Goal: Task Accomplishment & Management: Manage account settings

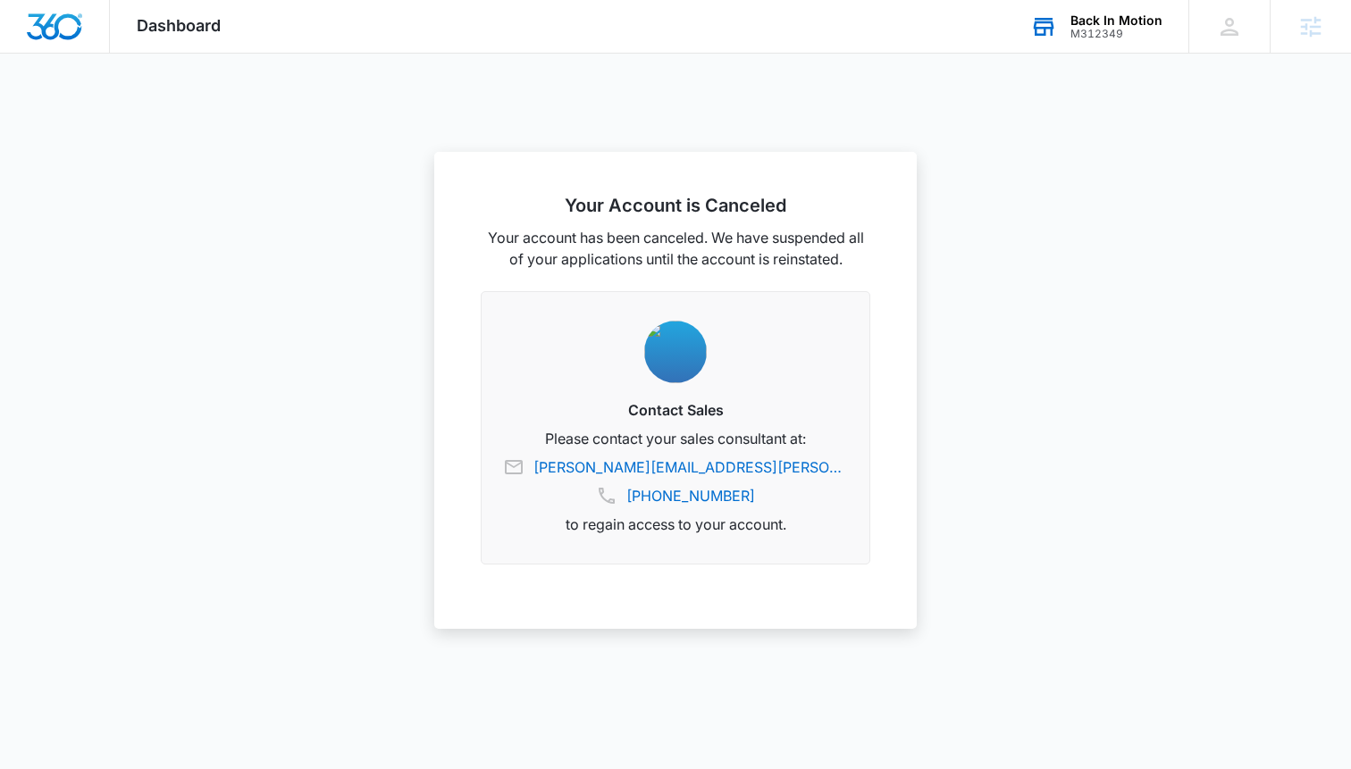
click at [1115, 13] on div "Back In Motion" at bounding box center [1116, 20] width 92 height 14
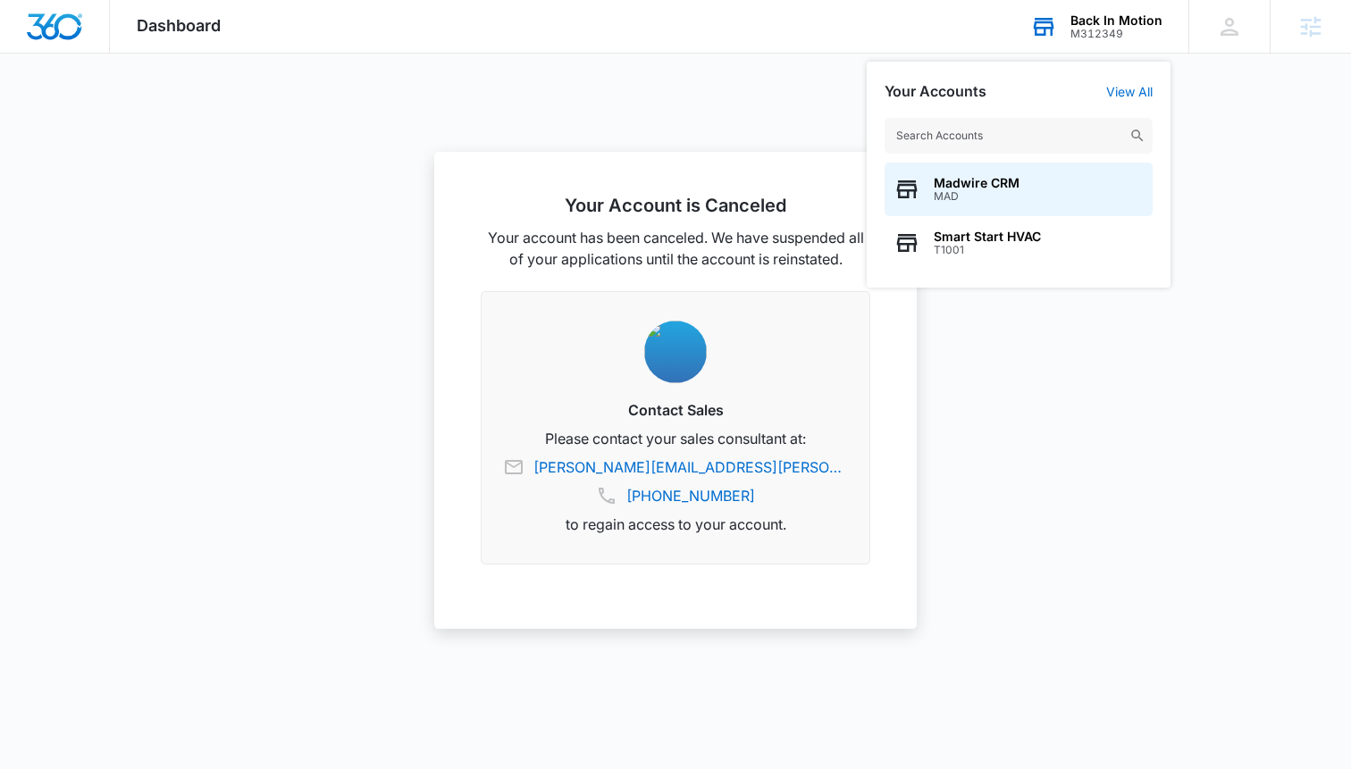
click at [1013, 138] on input "text" at bounding box center [1019, 136] width 268 height 36
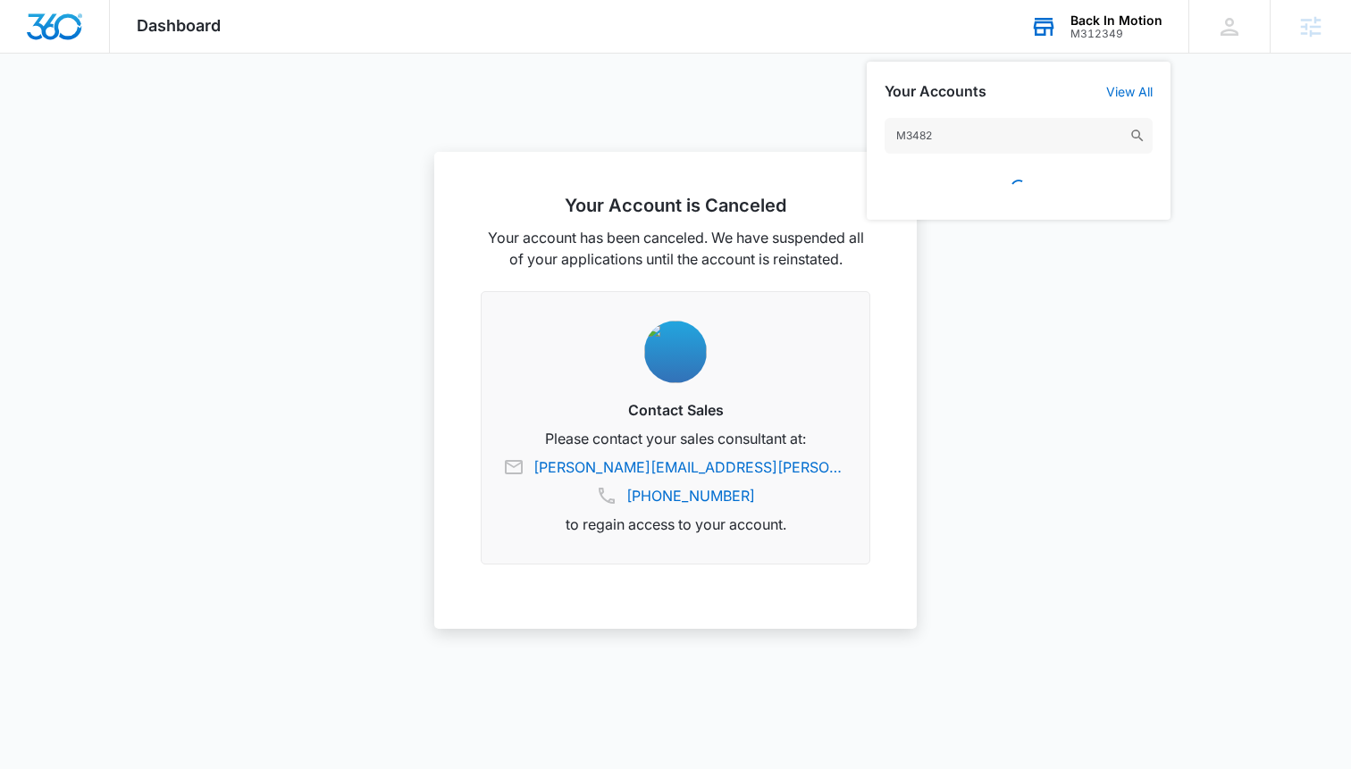
type input "M34824"
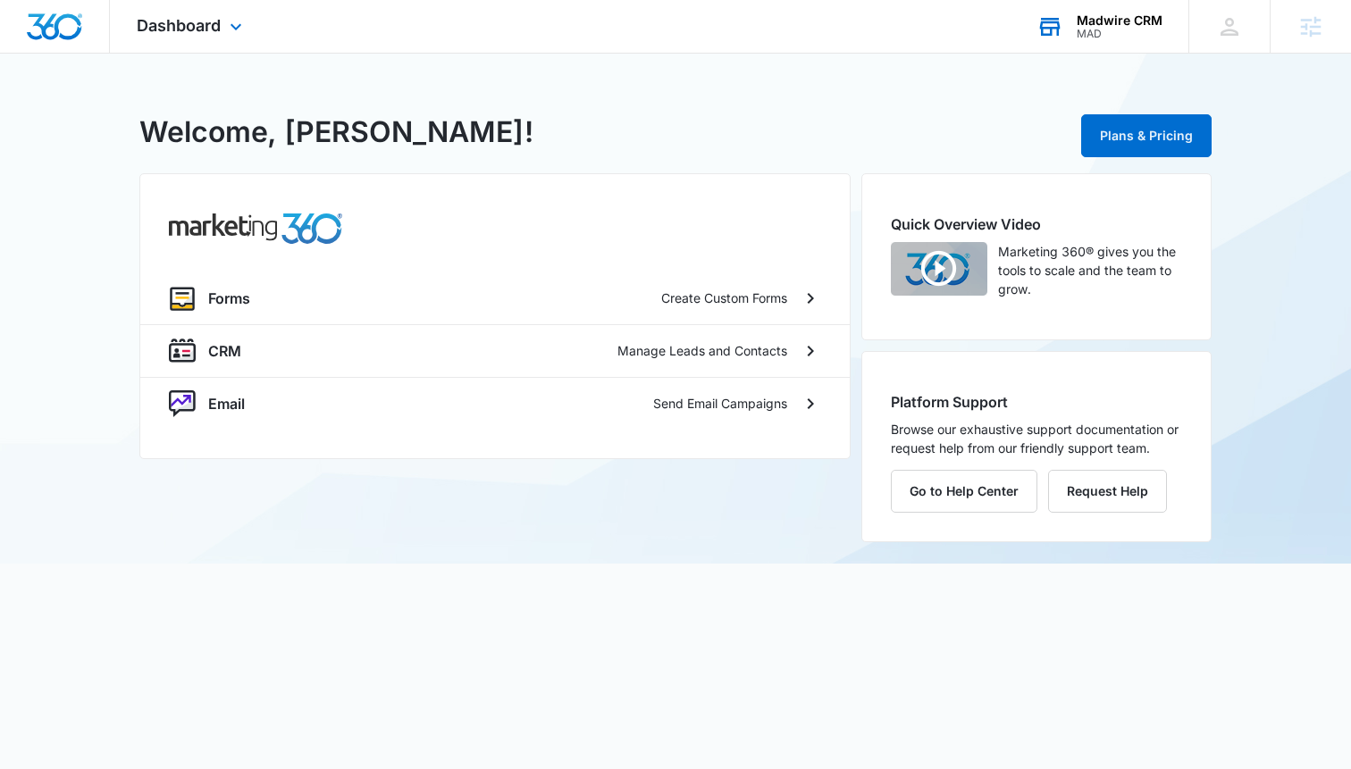
click at [223, 42] on div "Dashboard Apps Forms CRM Email Settings" at bounding box center [192, 26] width 164 height 53
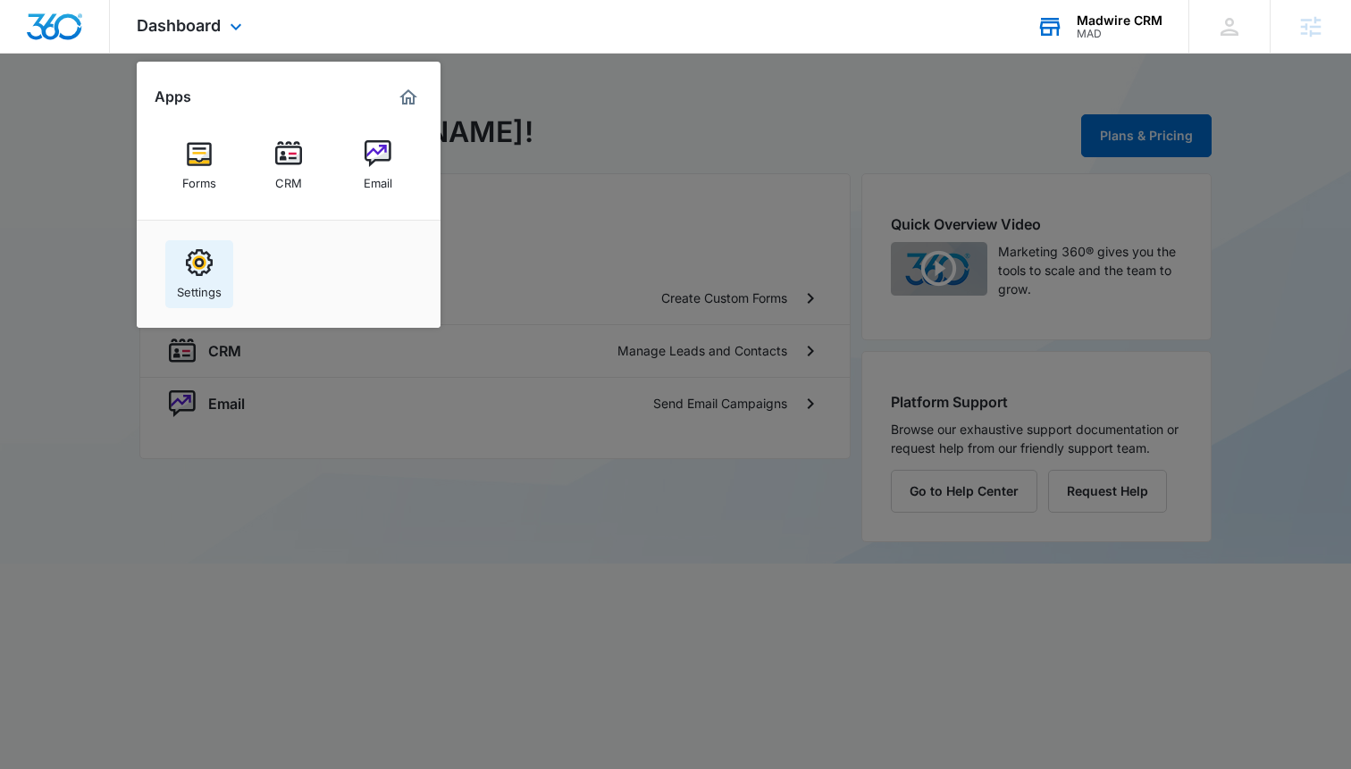
click at [184, 287] on div "Settings" at bounding box center [199, 287] width 45 height 23
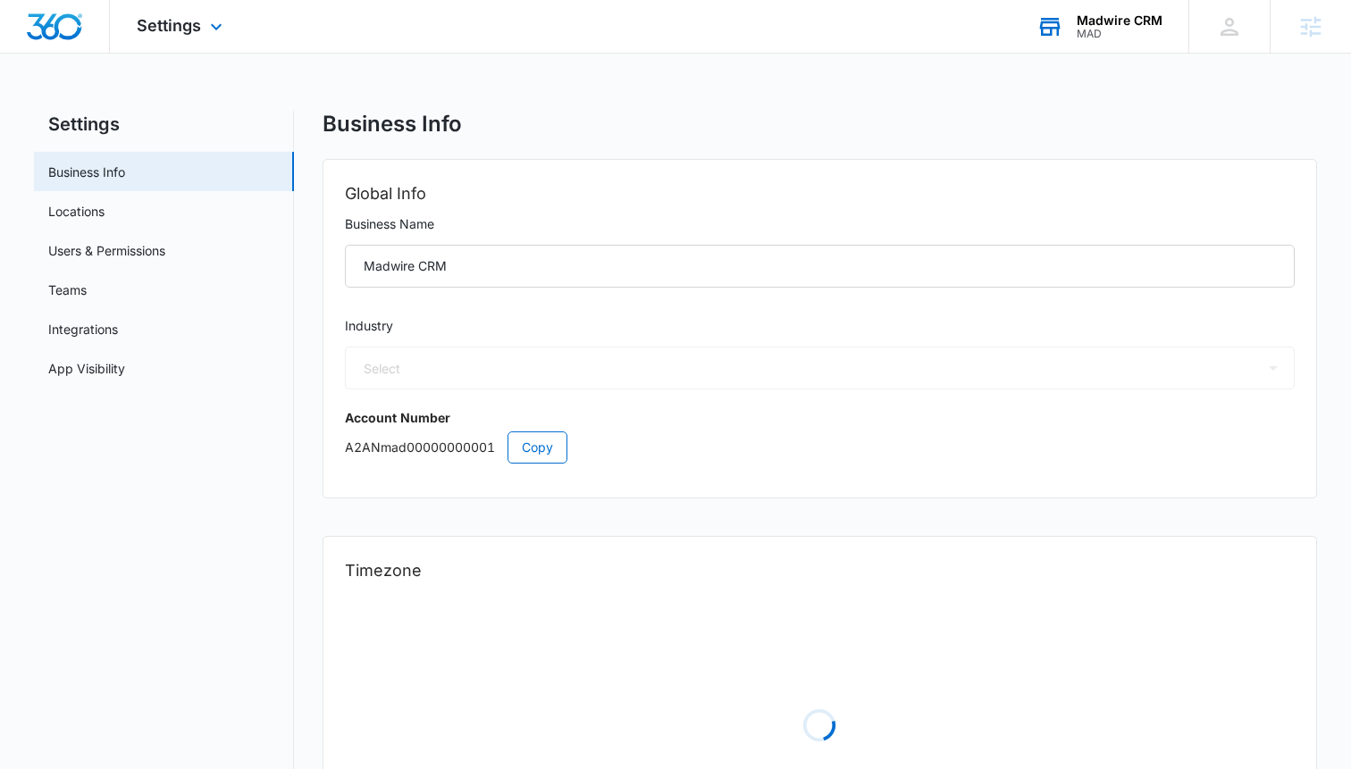
select select "6"
select select "US"
select select "America/[GEOGRAPHIC_DATA]"
click at [206, 21] on icon at bounding box center [216, 31] width 21 height 21
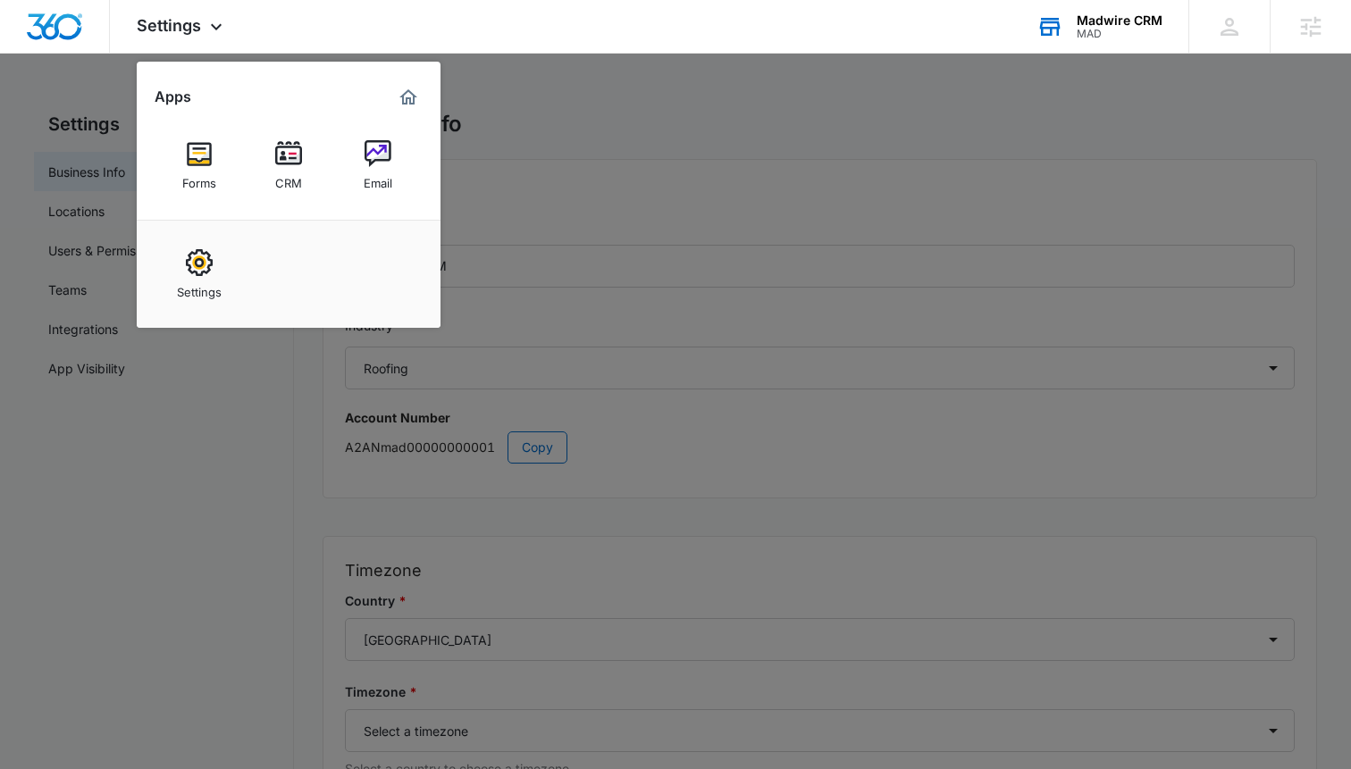
click at [1129, 22] on div "Madwire CRM" at bounding box center [1120, 20] width 86 height 14
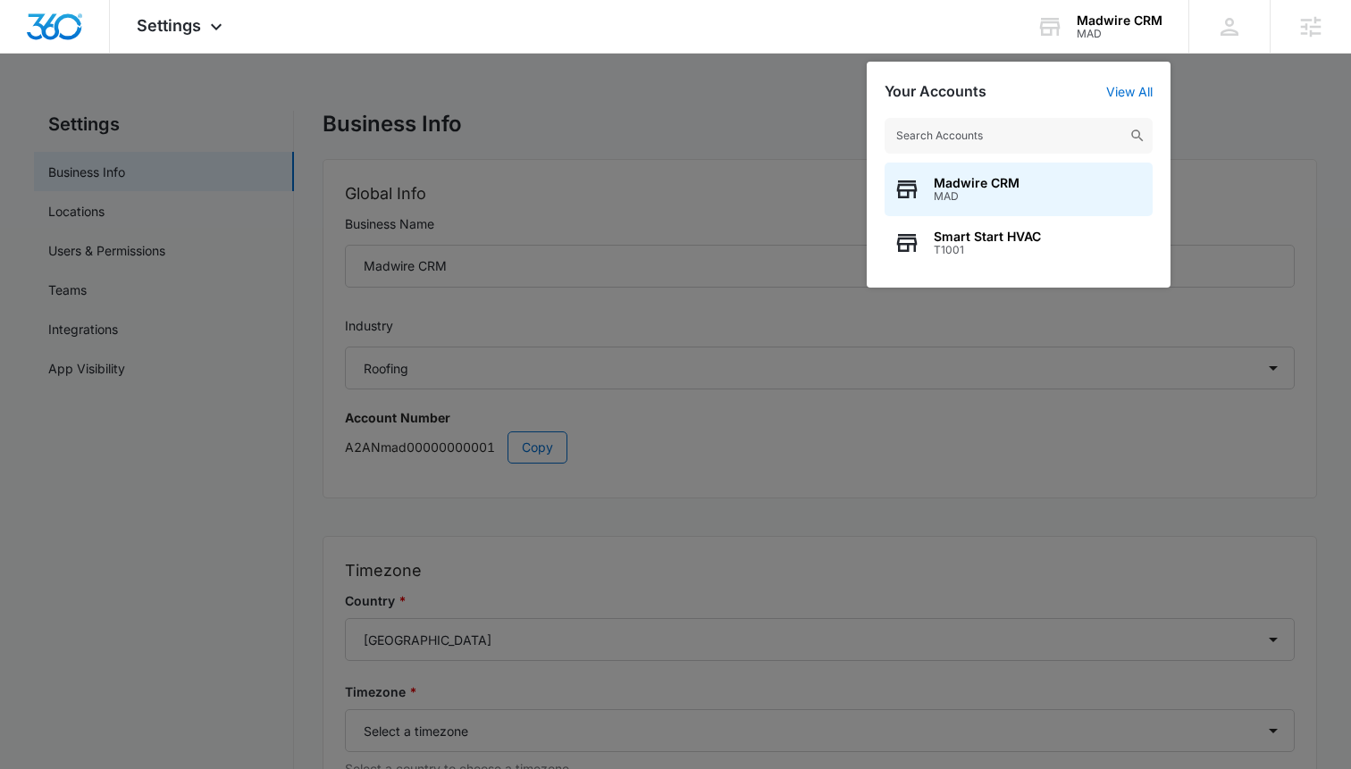
click at [1039, 136] on input "text" at bounding box center [1019, 136] width 268 height 36
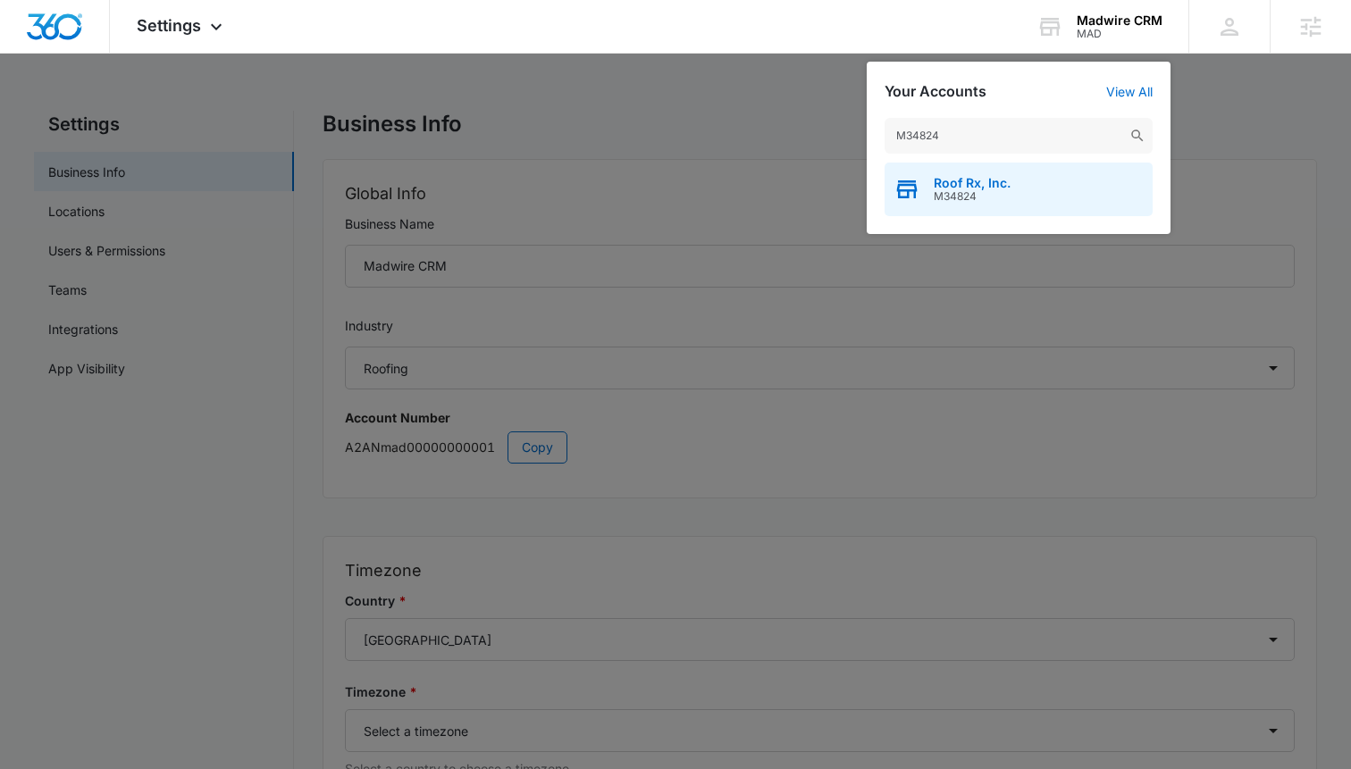
type input "M34824"
click at [986, 200] on span "M34824" at bounding box center [972, 196] width 77 height 13
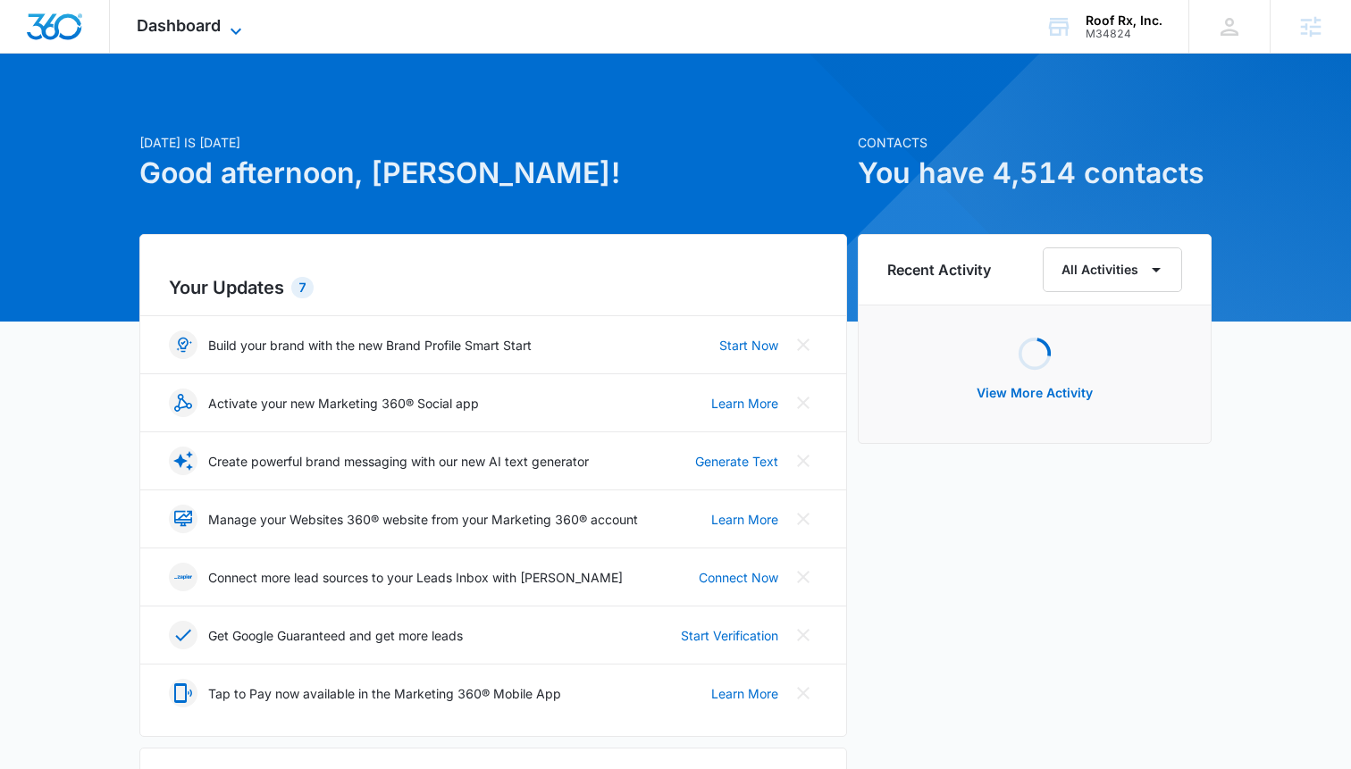
click at [202, 25] on span "Dashboard" at bounding box center [179, 25] width 84 height 19
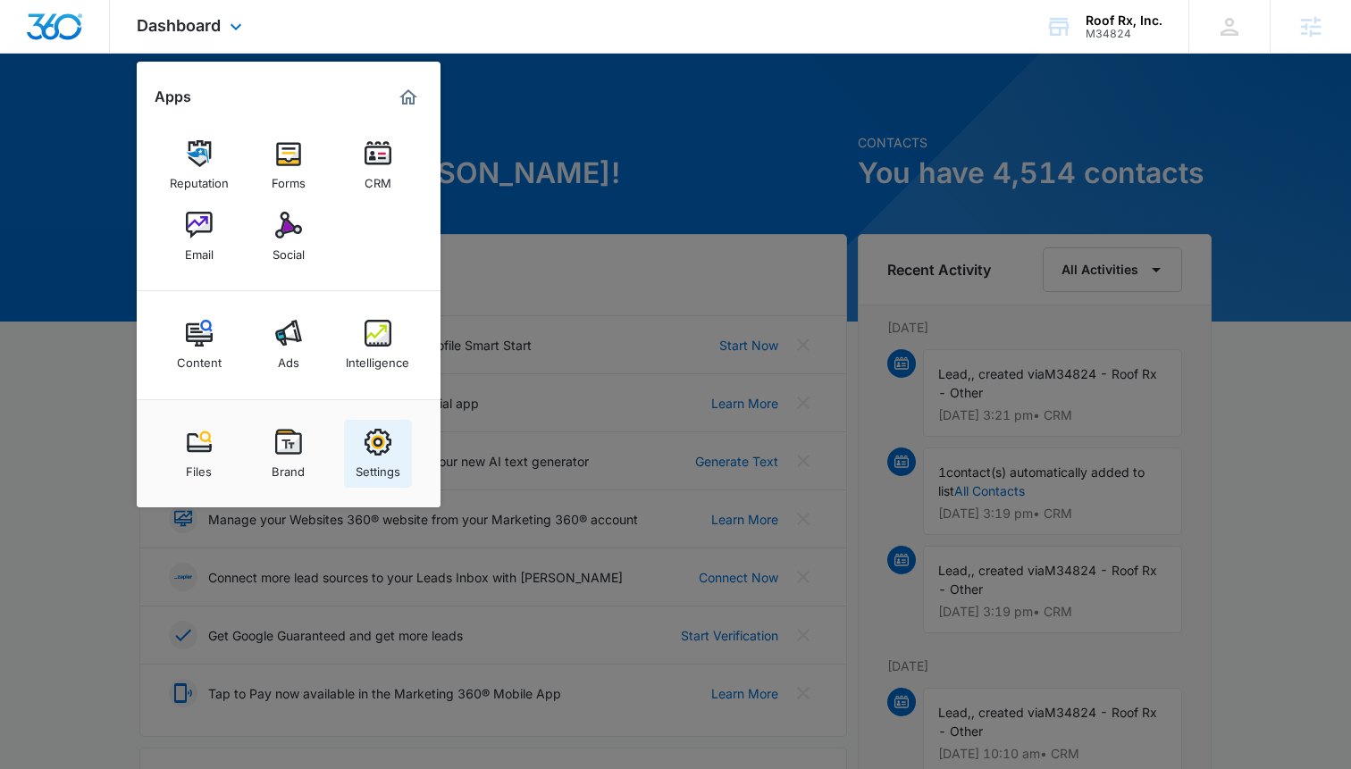
click at [382, 444] on img at bounding box center [378, 442] width 27 height 27
select select "6"
select select "US"
select select "America/Los_Angeles"
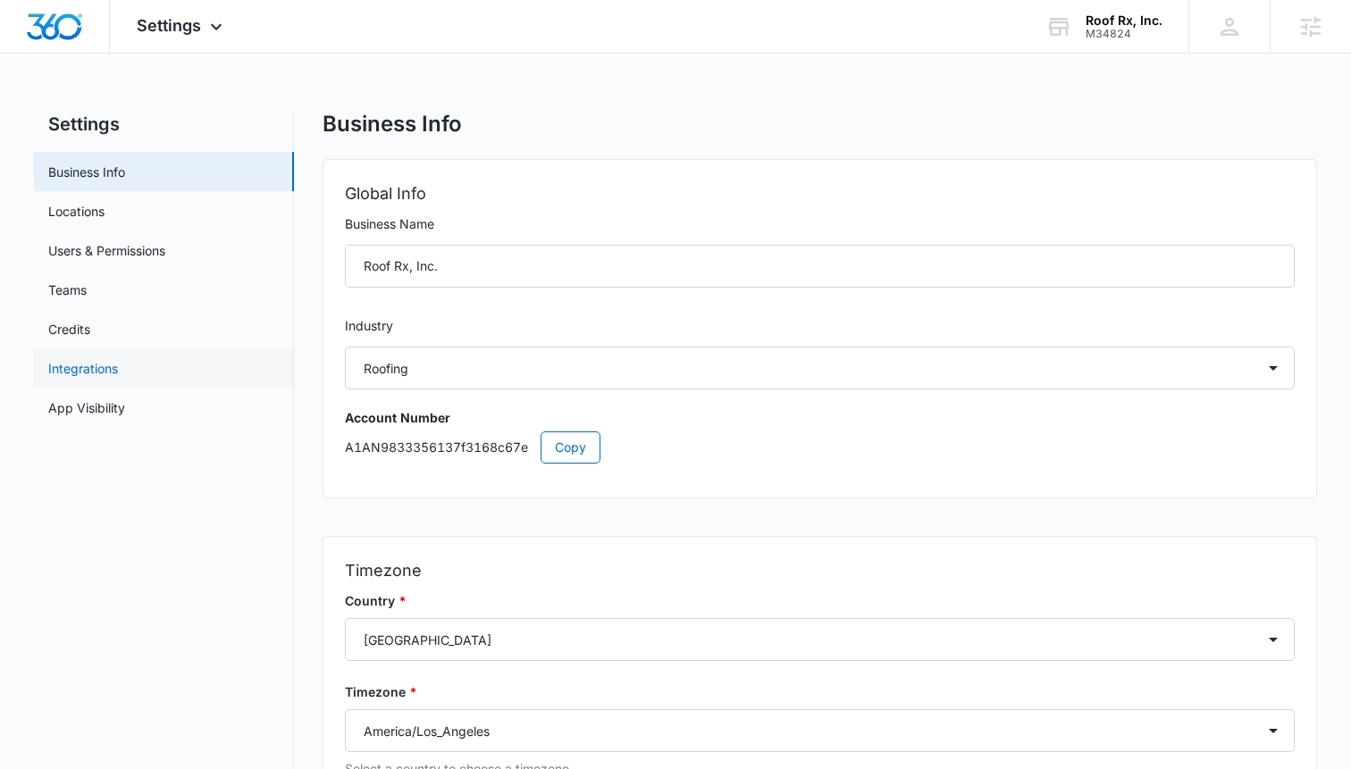
click at [118, 368] on link "Integrations" at bounding box center [83, 368] width 70 height 19
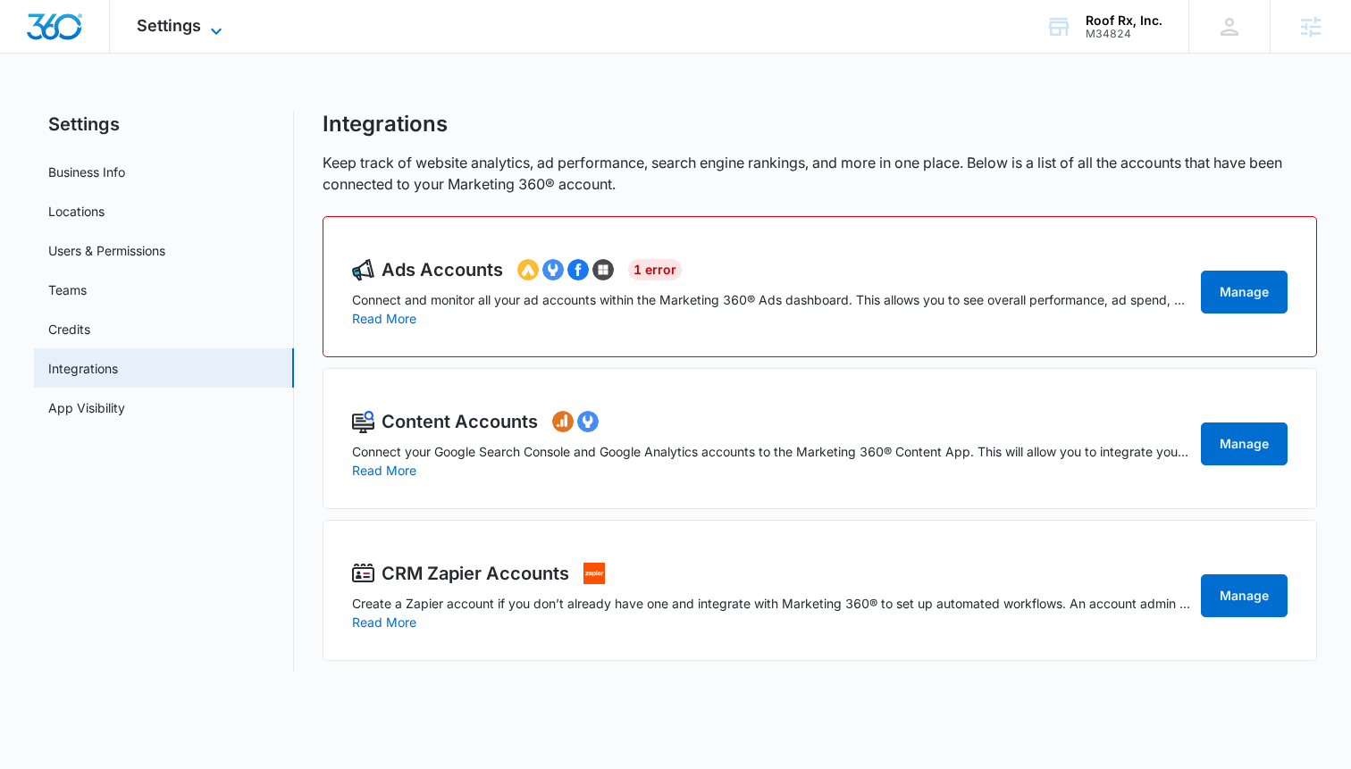
click at [168, 28] on span "Settings" at bounding box center [169, 25] width 64 height 19
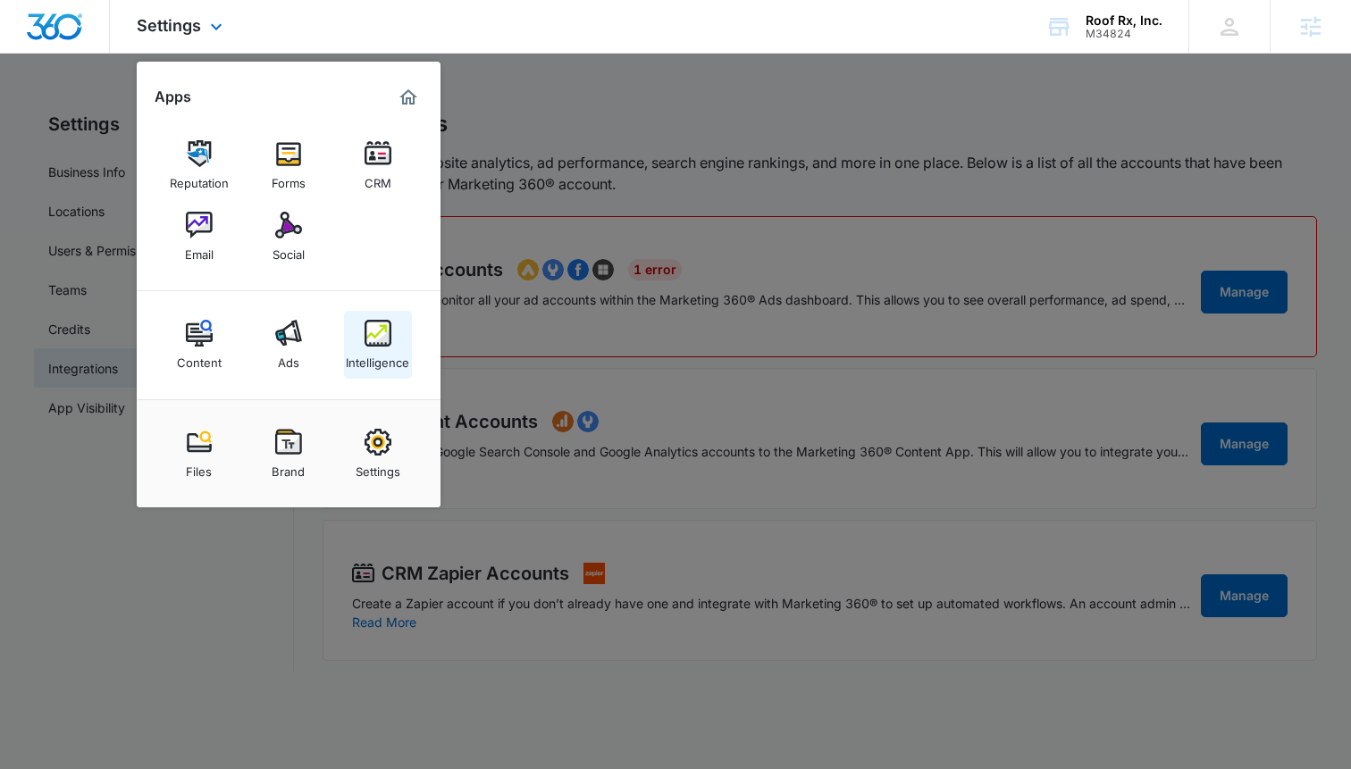
click at [379, 336] on img at bounding box center [378, 333] width 27 height 27
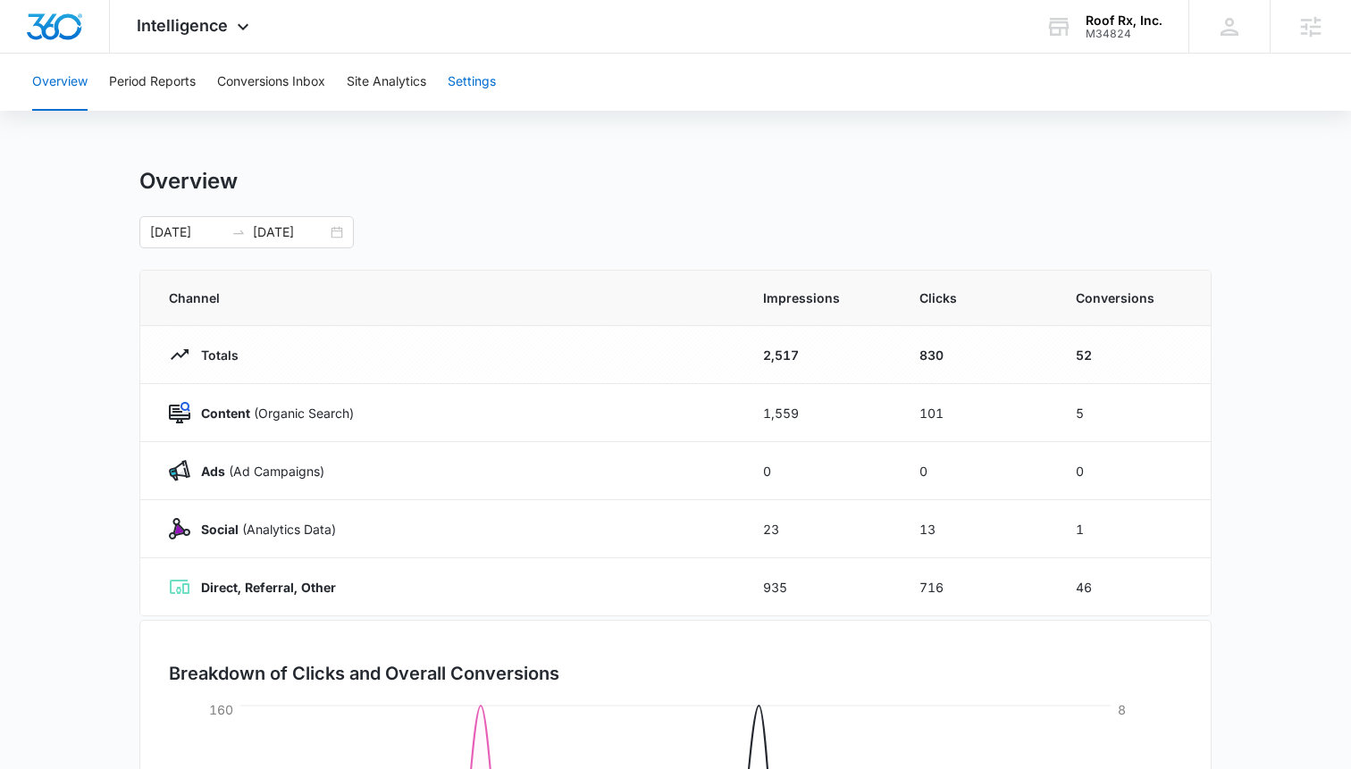
click at [487, 80] on button "Settings" at bounding box center [472, 82] width 48 height 57
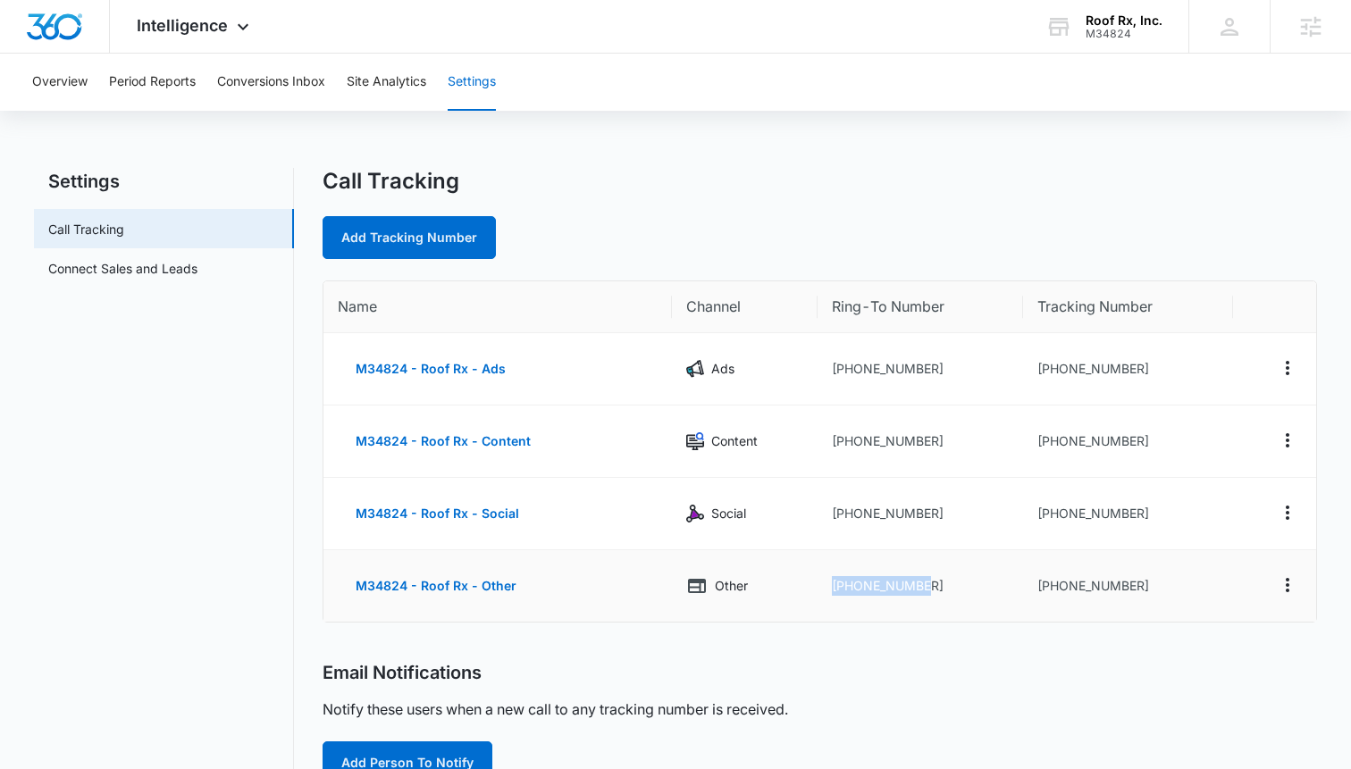
drag, startPoint x: 930, startPoint y: 579, endPoint x: 815, endPoint y: 586, distance: 115.5
click at [818, 586] on td "[PHONE_NUMBER]" at bounding box center [921, 585] width 206 height 71
copy td "[PHONE_NUMBER]"
click at [224, 616] on nav "Settings Call Tracking Connect Sales and Leads" at bounding box center [164, 760] width 260 height 1185
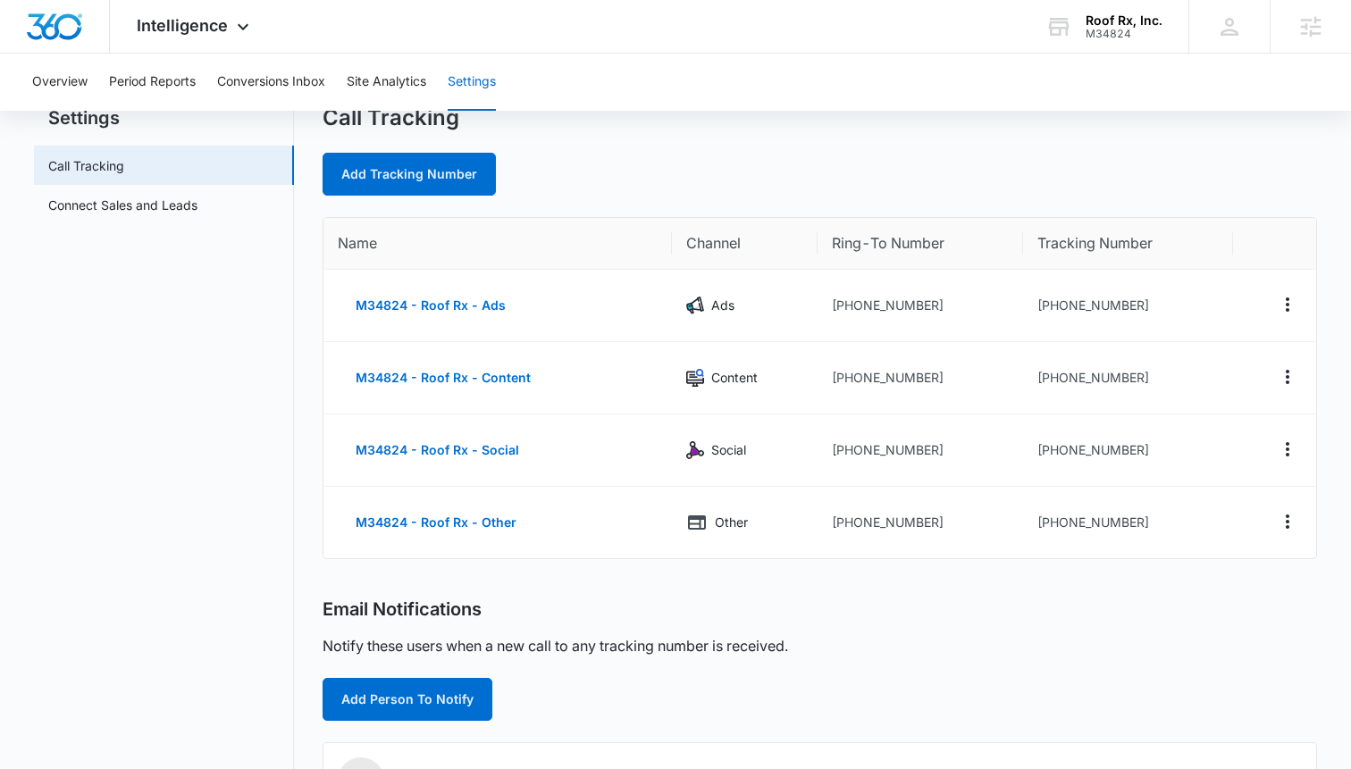
scroll to position [63, 0]
drag, startPoint x: 937, startPoint y: 528, endPoint x: 806, endPoint y: 528, distance: 131.3
click at [806, 528] on tr "M34824 - Roof Rx - Other Other [PHONE_NUMBER] [PHONE_NUMBER]" at bounding box center [819, 523] width 993 height 71
copy tr "[PHONE_NUMBER]"
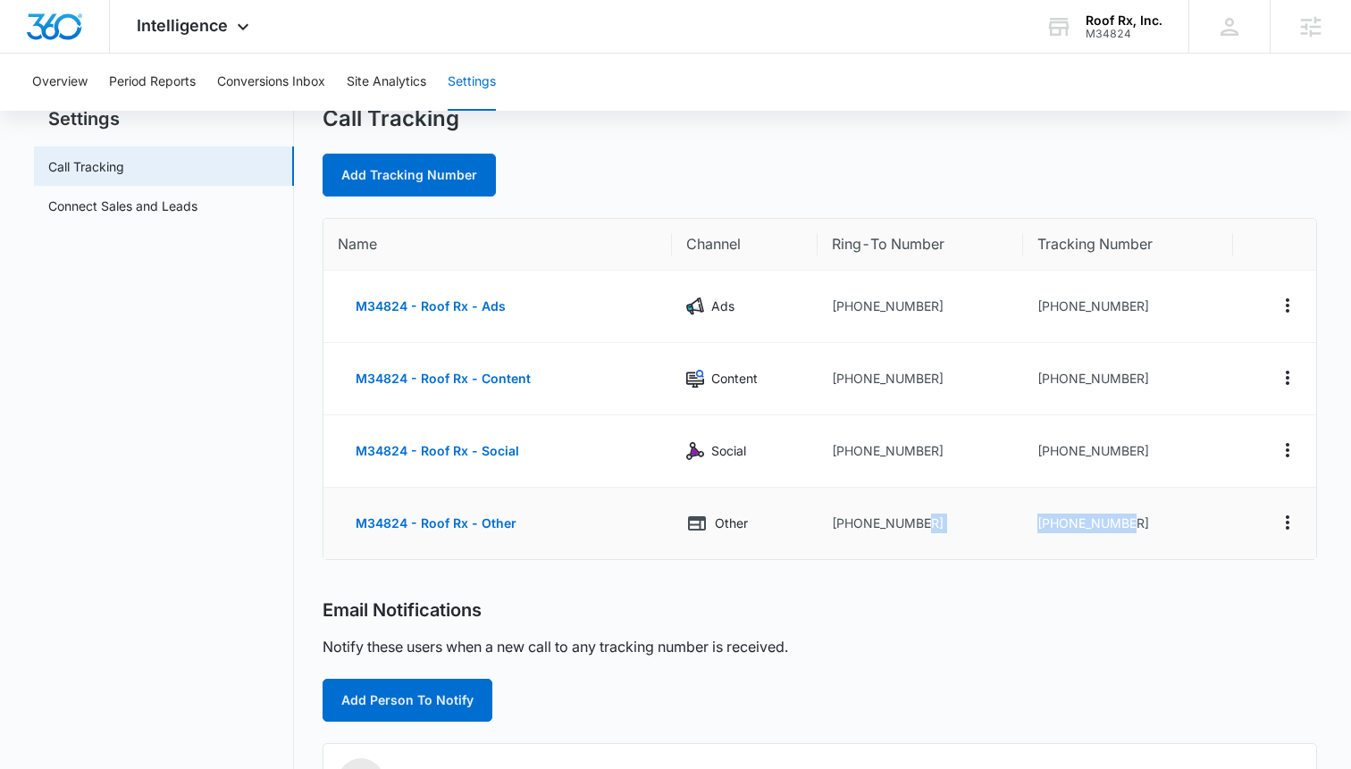
drag, startPoint x: 1147, startPoint y: 519, endPoint x: 1007, endPoint y: 521, distance: 140.3
click at [1007, 521] on tr "M34824 - Roof Rx - Other Other [PHONE_NUMBER] [PHONE_NUMBER]" at bounding box center [819, 523] width 993 height 71
copy tr "[PHONE_NUMBER]"
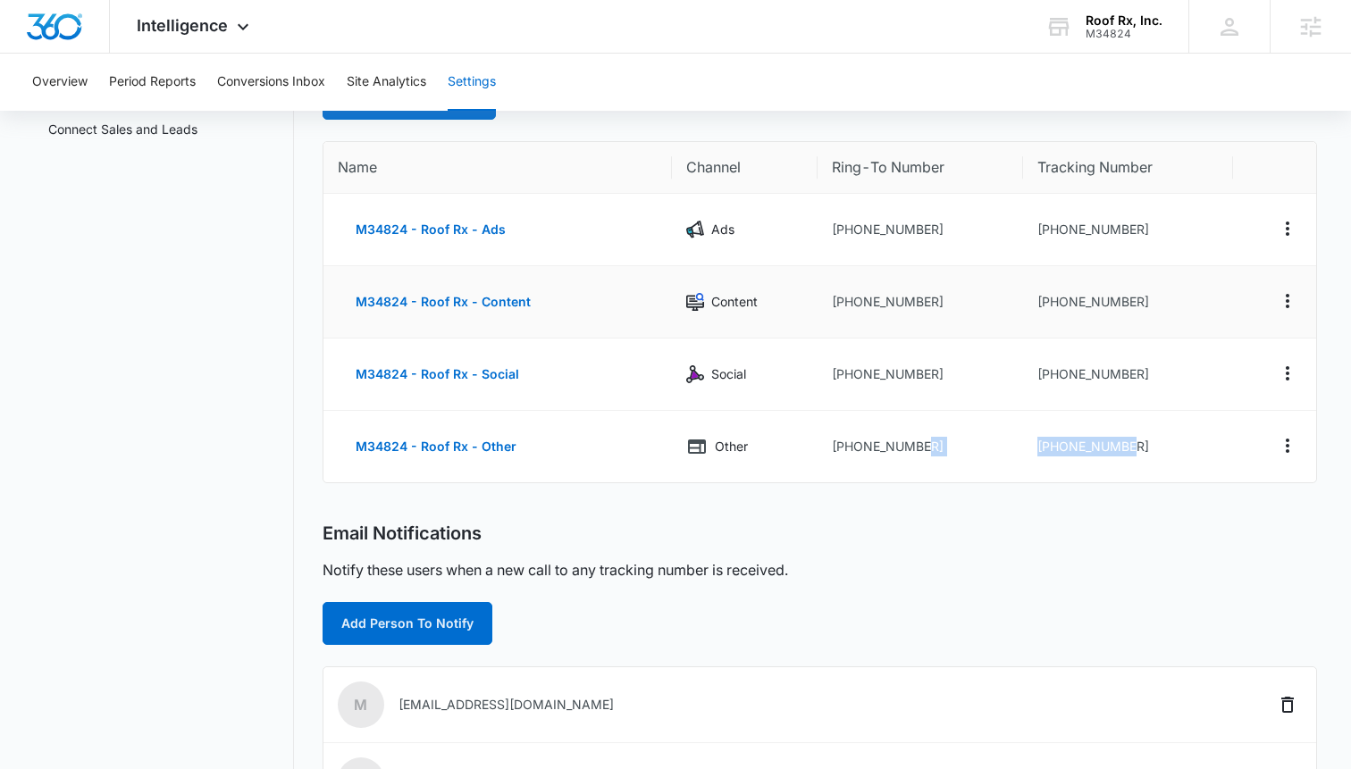
scroll to position [0, 0]
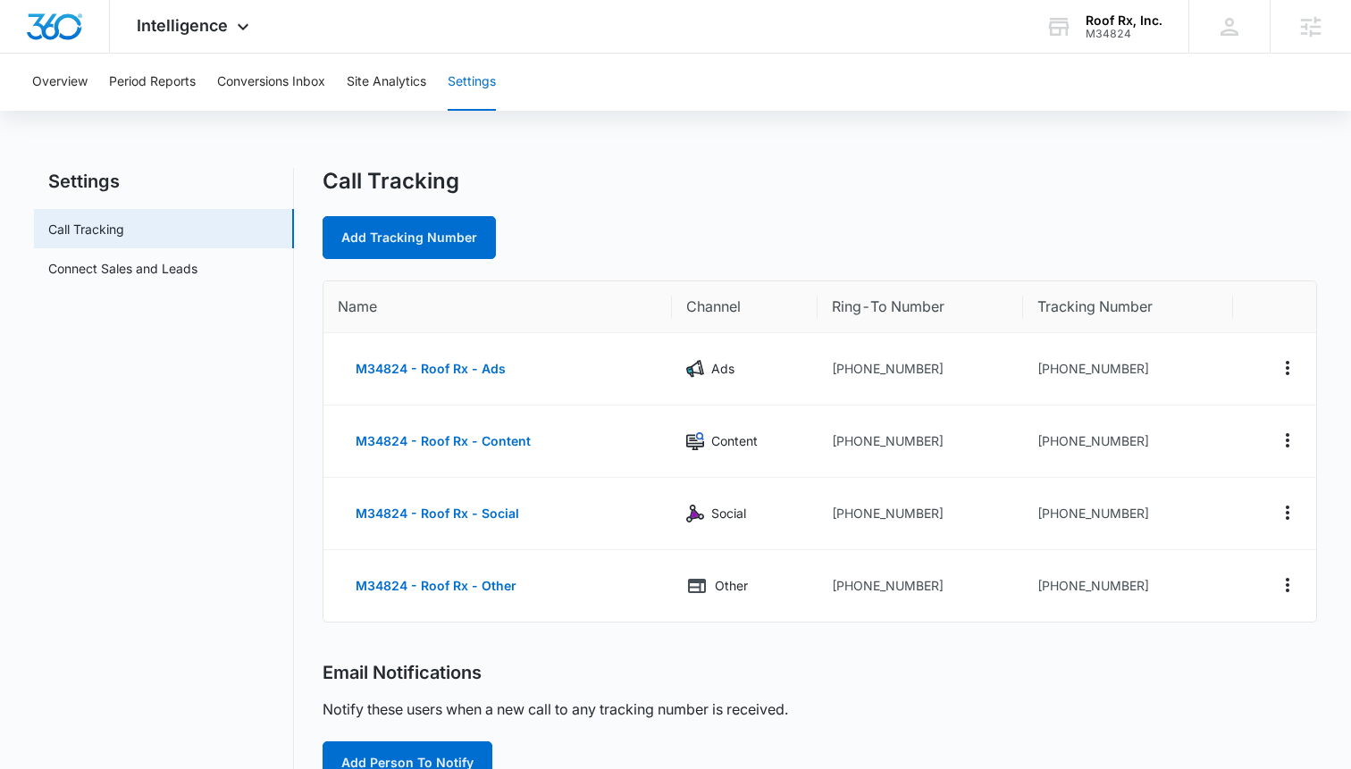
click at [826, 233] on div "Add Tracking Number" at bounding box center [820, 237] width 994 height 43
click at [147, 457] on nav "Settings Call Tracking Connect Sales and Leads" at bounding box center [164, 760] width 260 height 1185
drag, startPoint x: 927, startPoint y: 378, endPoint x: 811, endPoint y: 378, distance: 115.3
click at [811, 378] on tr "M34824 - Roof Rx - Ads Ads [PHONE_NUMBER] [PHONE_NUMBER]" at bounding box center [819, 369] width 993 height 72
copy tr "[PHONE_NUMBER]"
